Goal: Check status: Check status

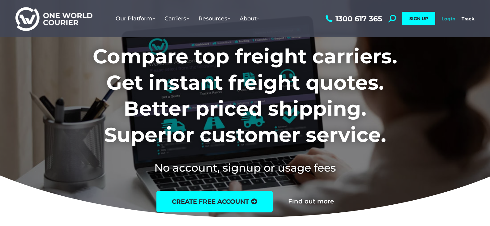
click at [448, 18] on link "Login" at bounding box center [448, 19] width 14 height 6
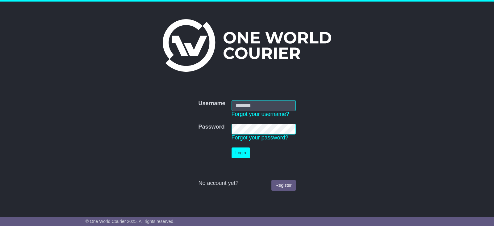
type input "**********"
click at [240, 153] on button "Login" at bounding box center [241, 152] width 19 height 11
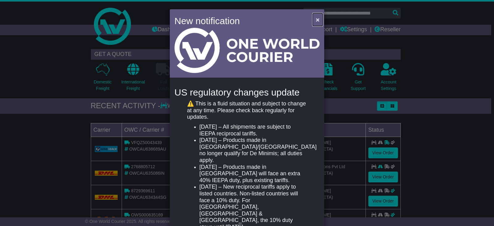
click at [317, 19] on span "×" at bounding box center [318, 19] width 4 height 7
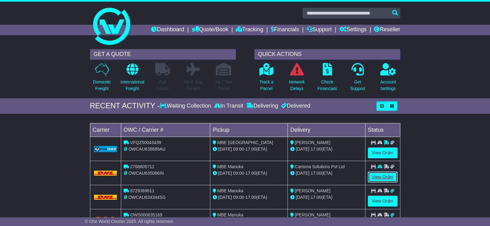
click at [376, 176] on link "View Order" at bounding box center [383, 176] width 30 height 11
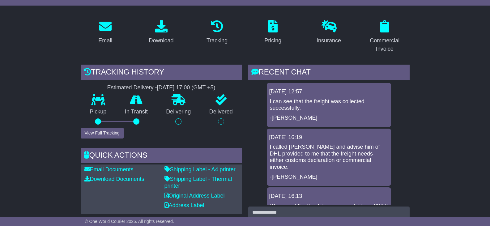
scroll to position [119, 0]
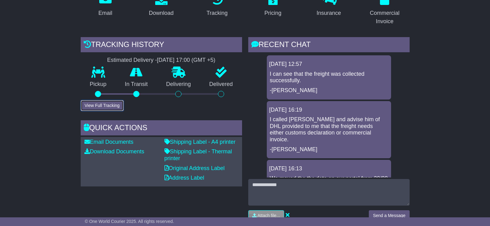
click at [100, 104] on button "View Full Tracking" at bounding box center [102, 105] width 43 height 11
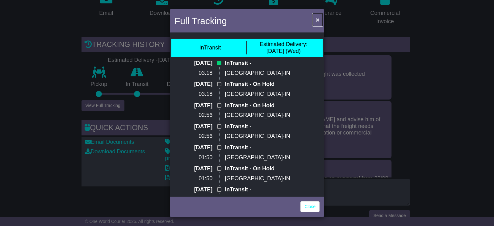
click at [317, 20] on span "×" at bounding box center [318, 19] width 4 height 7
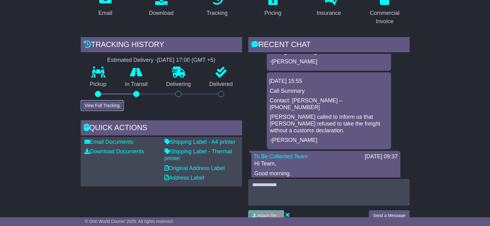
scroll to position [253, 0]
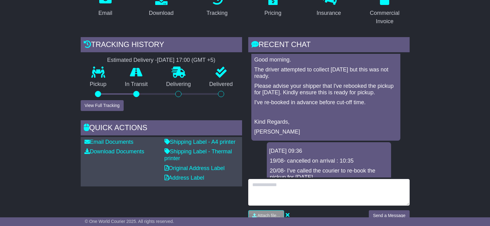
click at [254, 188] on textarea at bounding box center [328, 192] width 161 height 27
type textarea "**********"
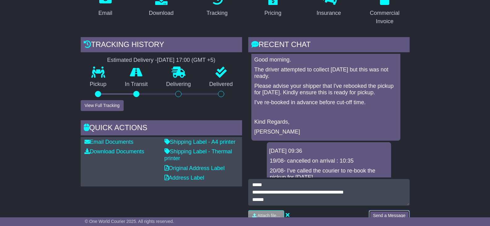
click at [393, 215] on button "Send a Message" at bounding box center [389, 215] width 40 height 11
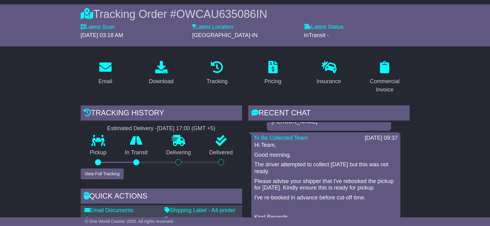
scroll to position [0, 0]
